Goal: Navigation & Orientation: Find specific page/section

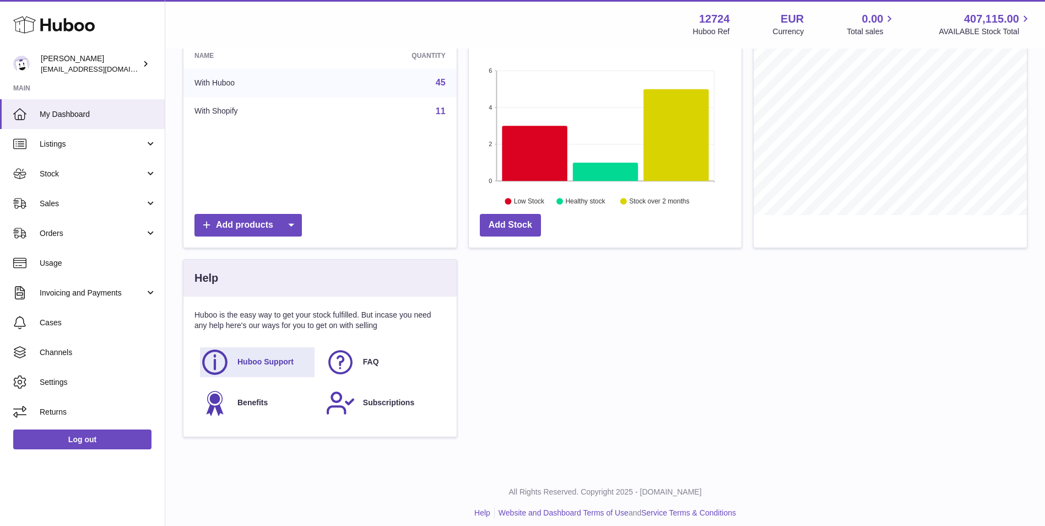
scroll to position [166, 0]
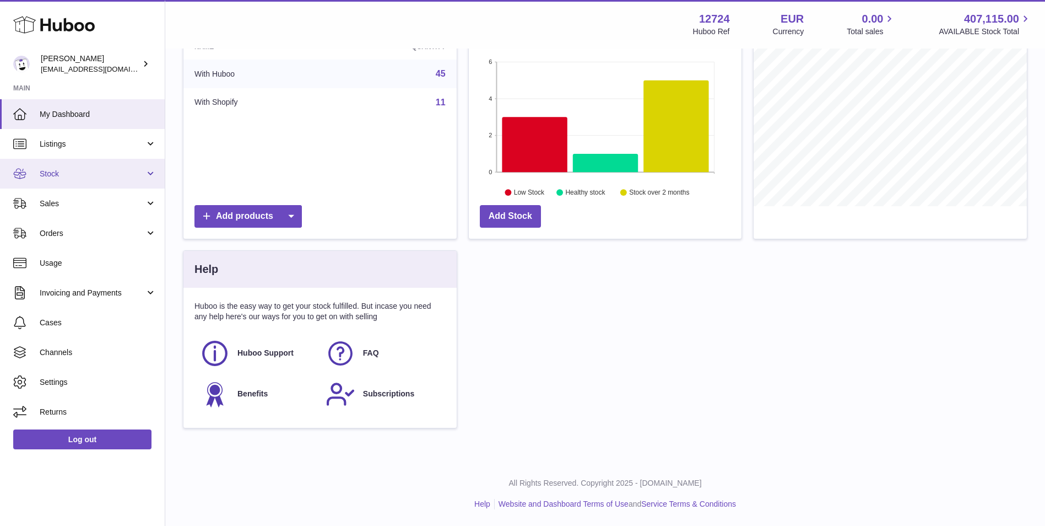
click at [104, 187] on link "Stock" at bounding box center [82, 174] width 165 height 30
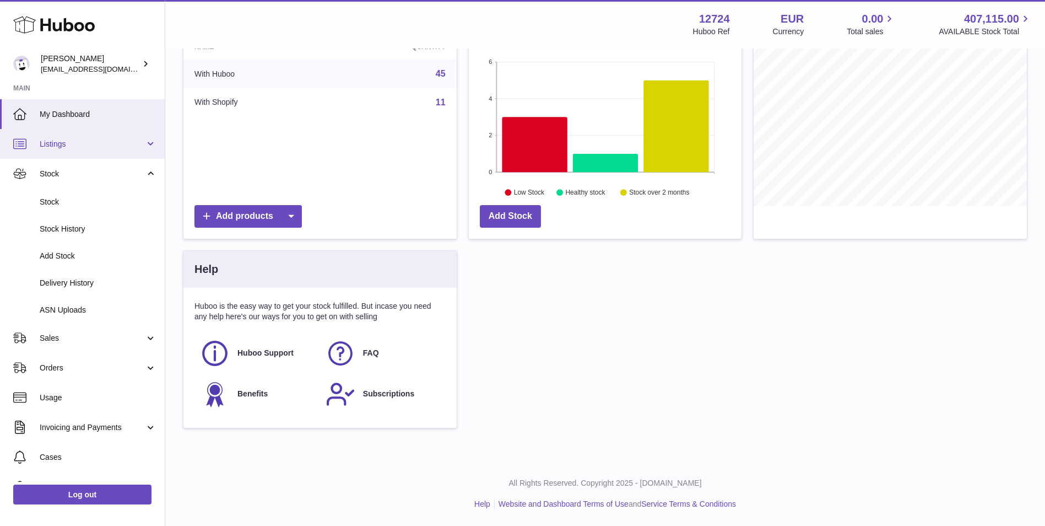
click at [85, 148] on span "Listings" at bounding box center [92, 144] width 105 height 10
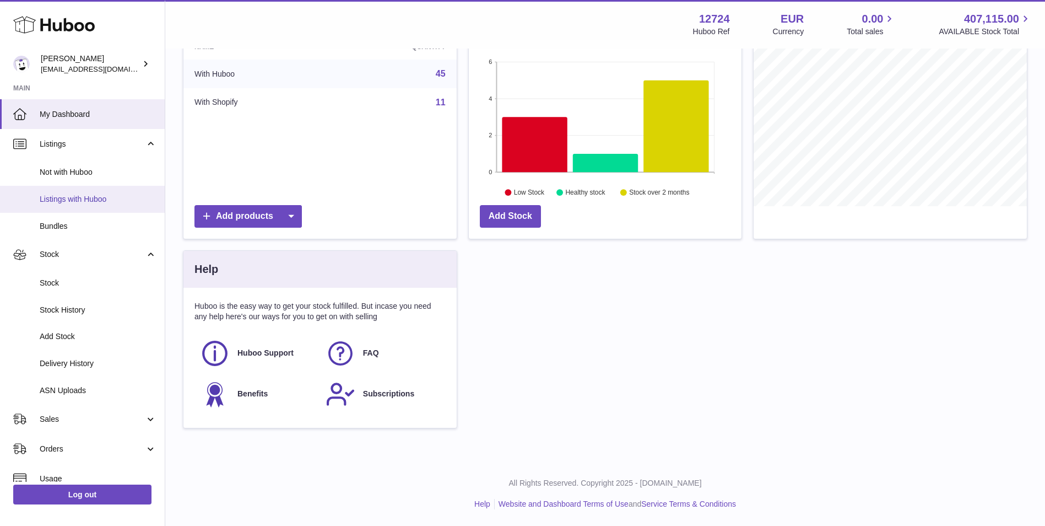
click at [101, 197] on span "Listings with Huboo" at bounding box center [98, 199] width 117 height 10
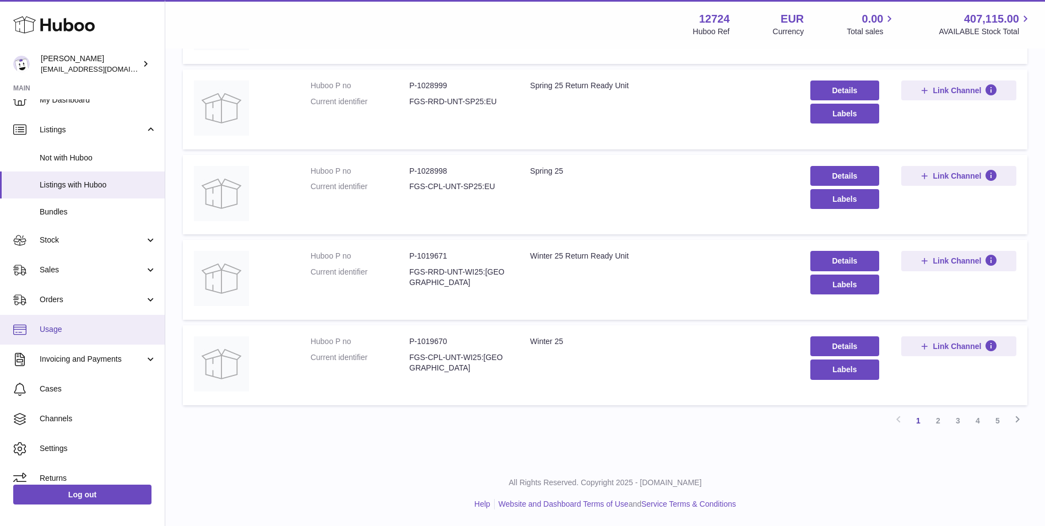
scroll to position [26, 0]
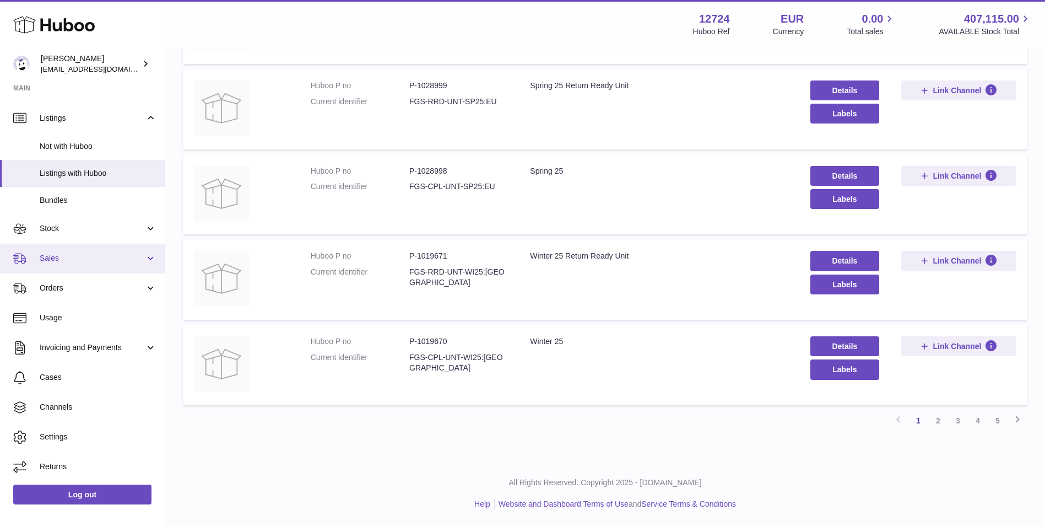
click at [77, 253] on span "Sales" at bounding box center [92, 258] width 105 height 10
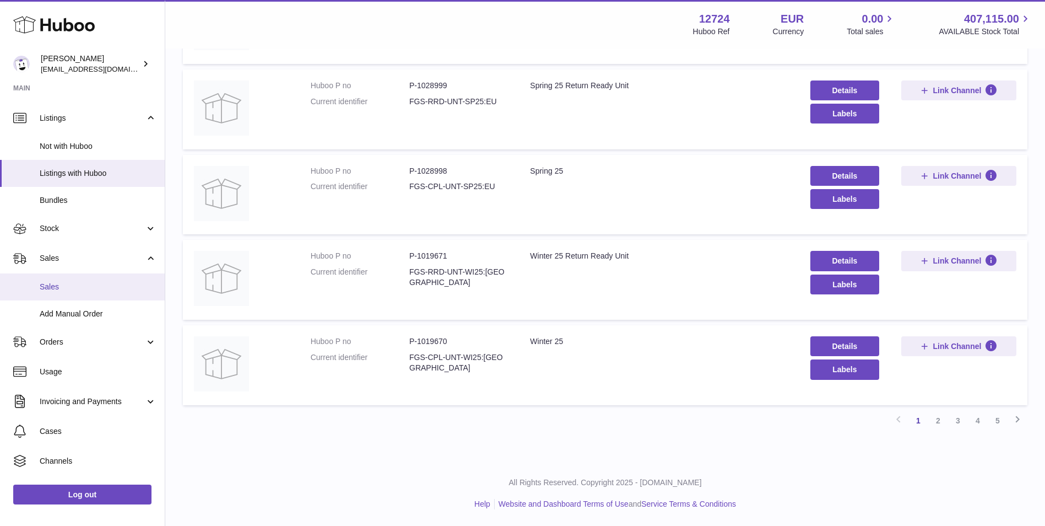
click at [90, 296] on link "Sales" at bounding box center [82, 286] width 165 height 27
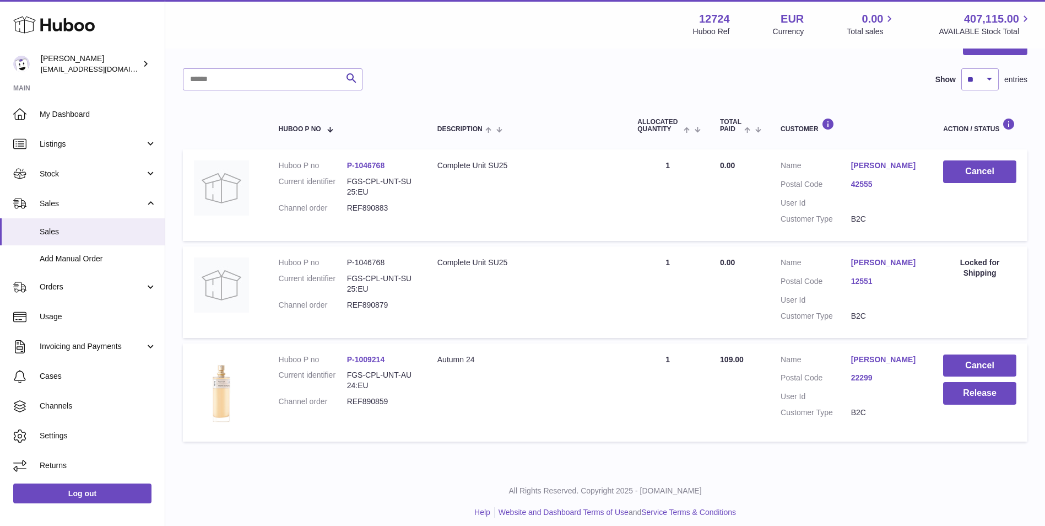
scroll to position [136, 0]
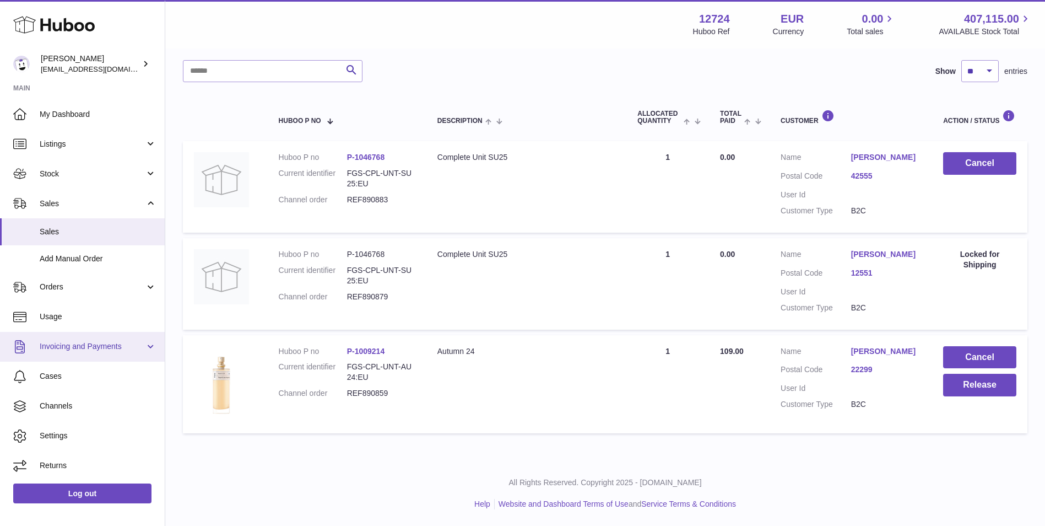
click at [93, 337] on link "Invoicing and Payments" at bounding box center [82, 347] width 165 height 30
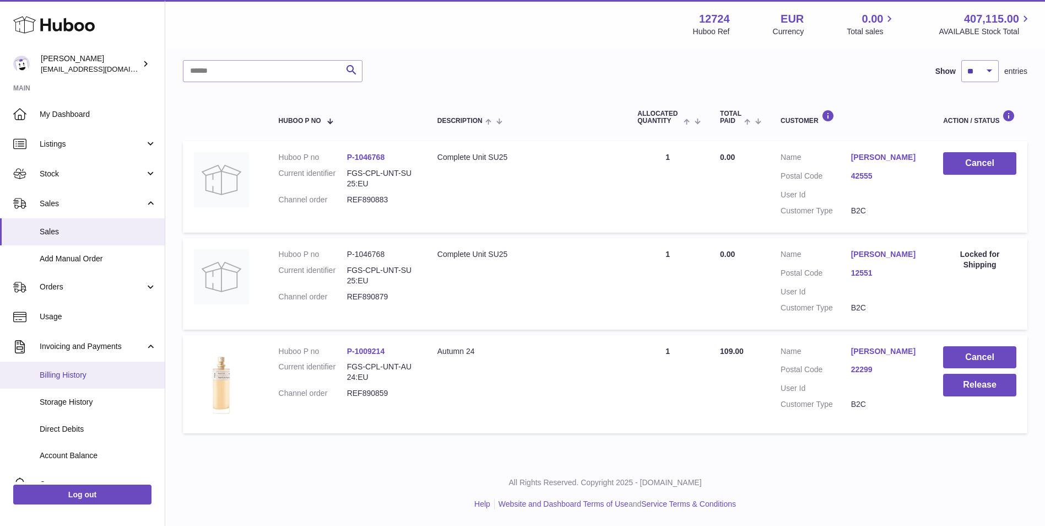
click at [99, 373] on span "Billing History" at bounding box center [98, 375] width 117 height 10
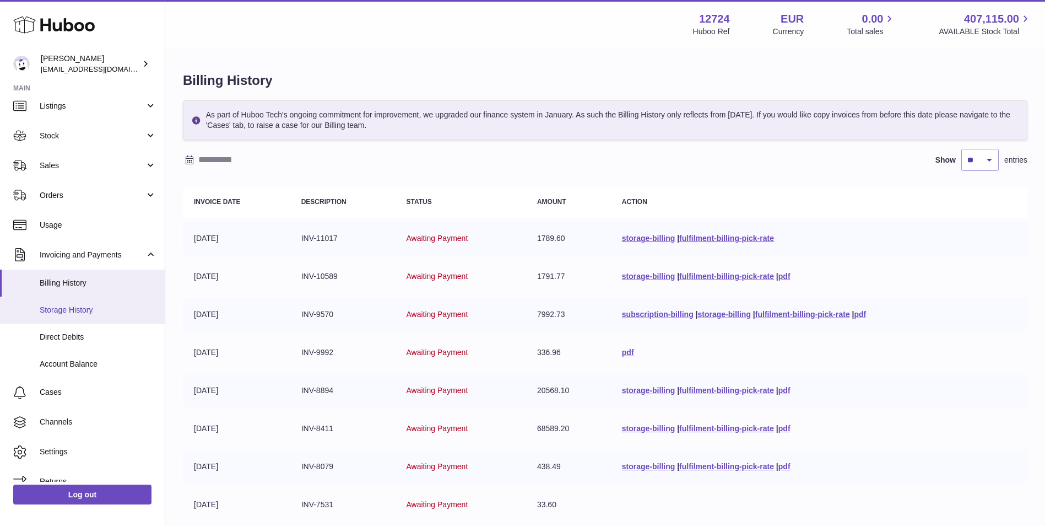
scroll to position [53, 0]
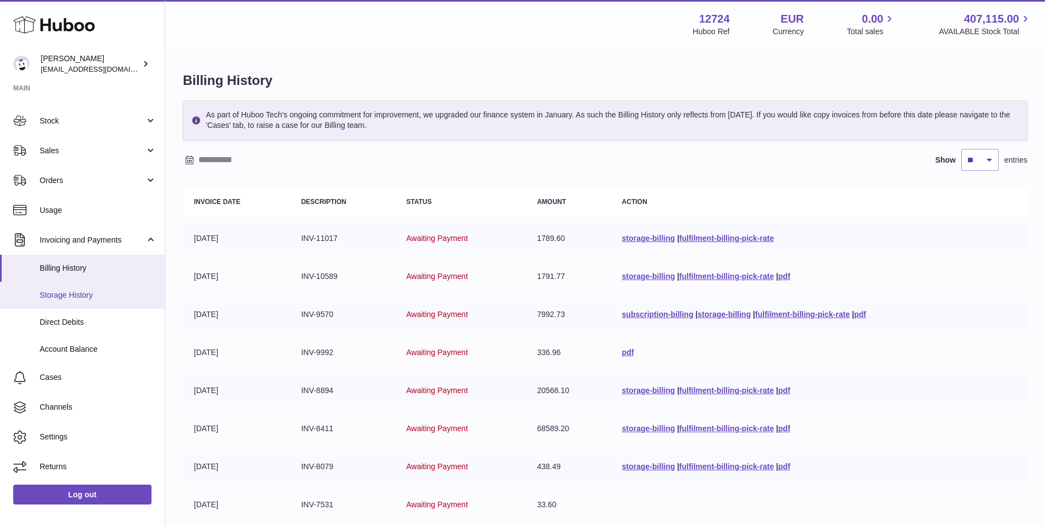
click at [85, 299] on span "Storage History" at bounding box center [98, 295] width 117 height 10
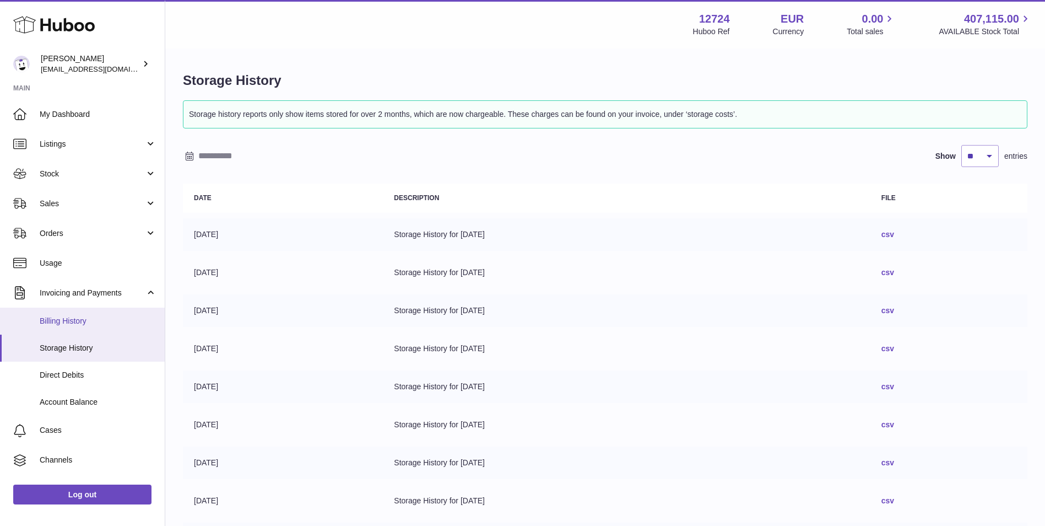
click at [96, 322] on span "Billing History" at bounding box center [98, 321] width 117 height 10
